Goal: Find contact information: Find contact information

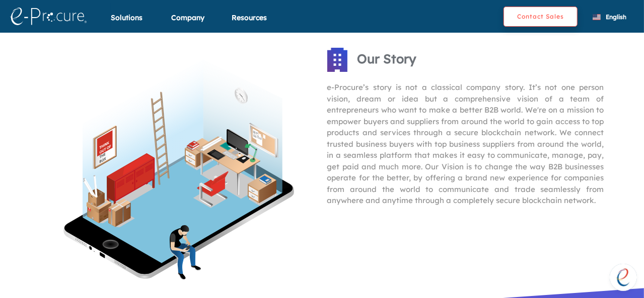
click at [560, 17] on button "Contact Sales" at bounding box center [540, 17] width 74 height 20
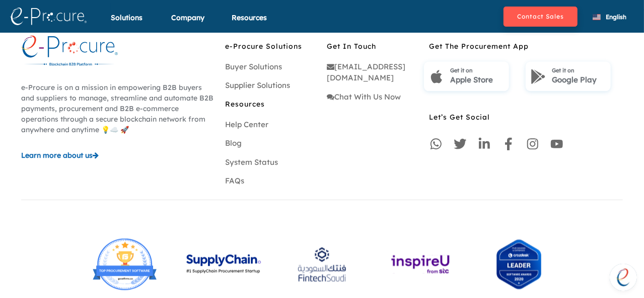
scroll to position [1099, 0]
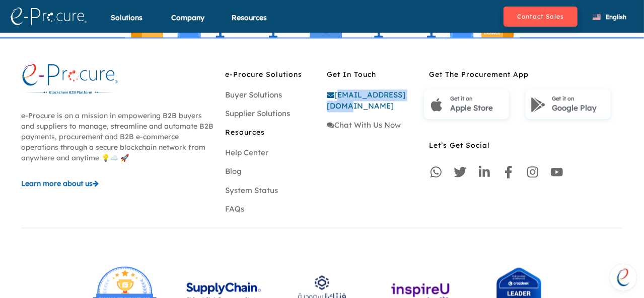
drag, startPoint x: 412, startPoint y: 93, endPoint x: 336, endPoint y: 99, distance: 75.8
click at [336, 99] on div "[EMAIL_ADDRESS][DOMAIN_NAME]" at bounding box center [373, 101] width 92 height 23
copy link "[EMAIL_ADDRESS][DOMAIN_NAME]"
